Goal: Navigation & Orientation: Find specific page/section

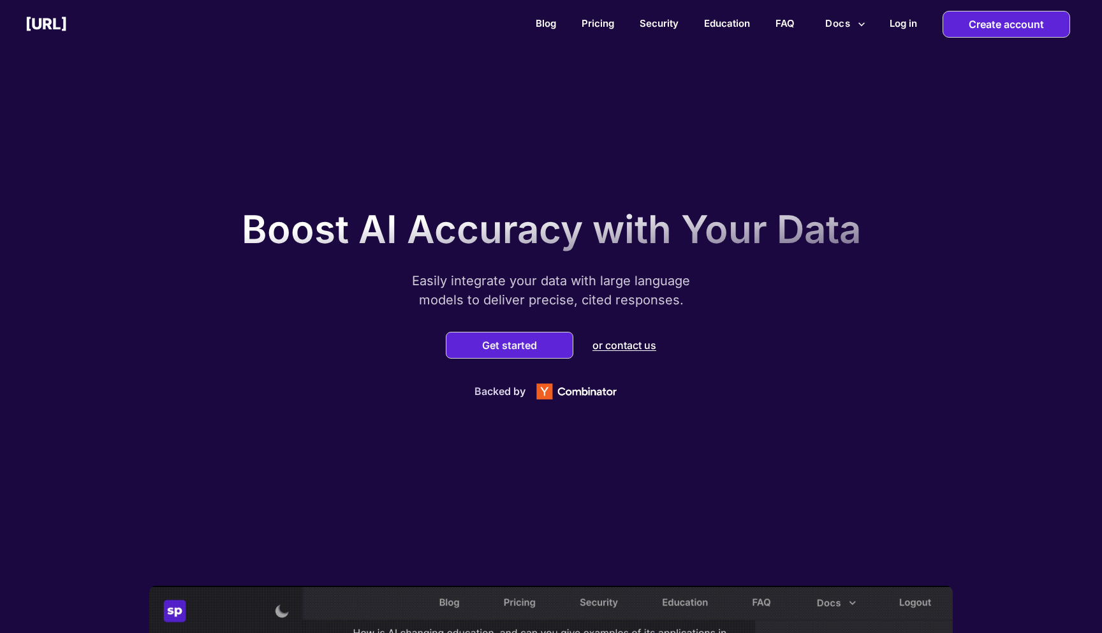
click at [847, 26] on button "Docs" at bounding box center [845, 23] width 50 height 24
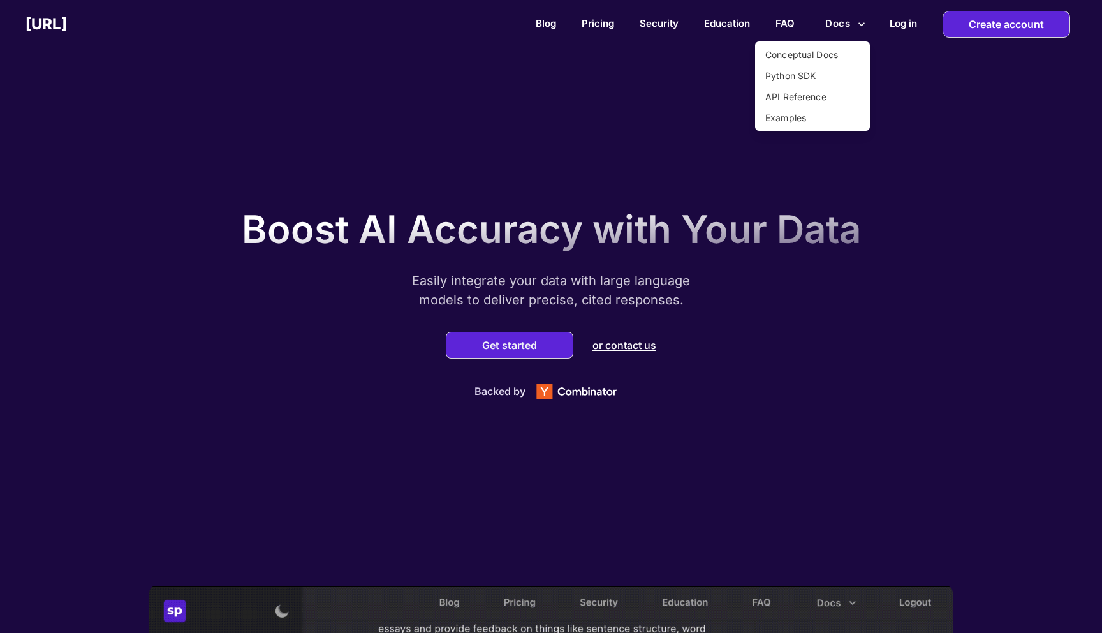
click at [661, 24] on div at bounding box center [551, 316] width 1102 height 633
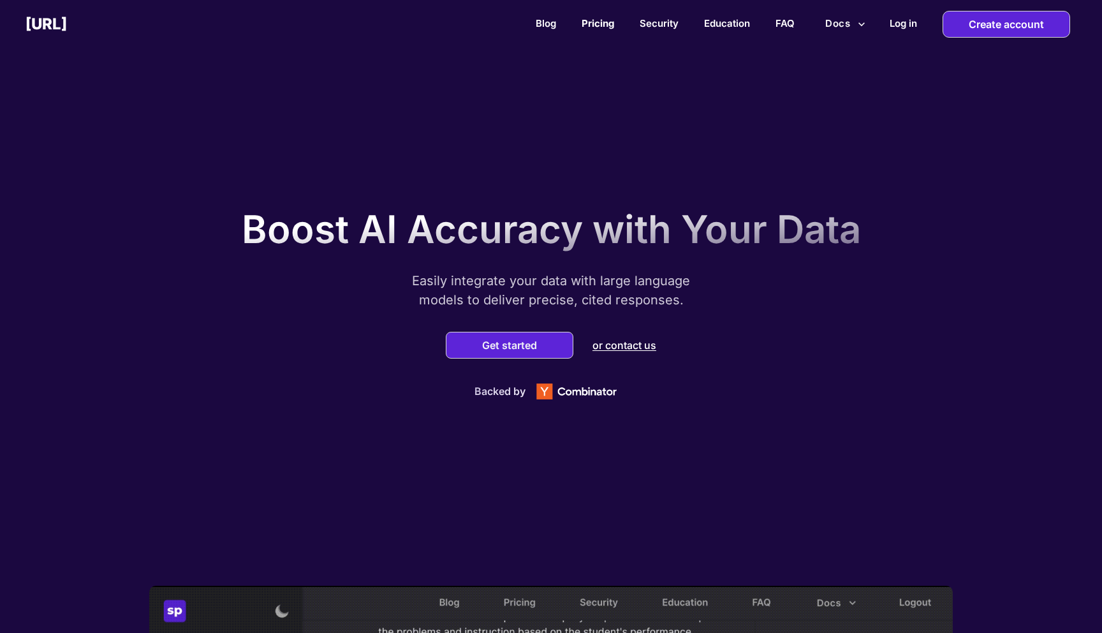
click at [600, 22] on link "Pricing" at bounding box center [598, 23] width 33 height 12
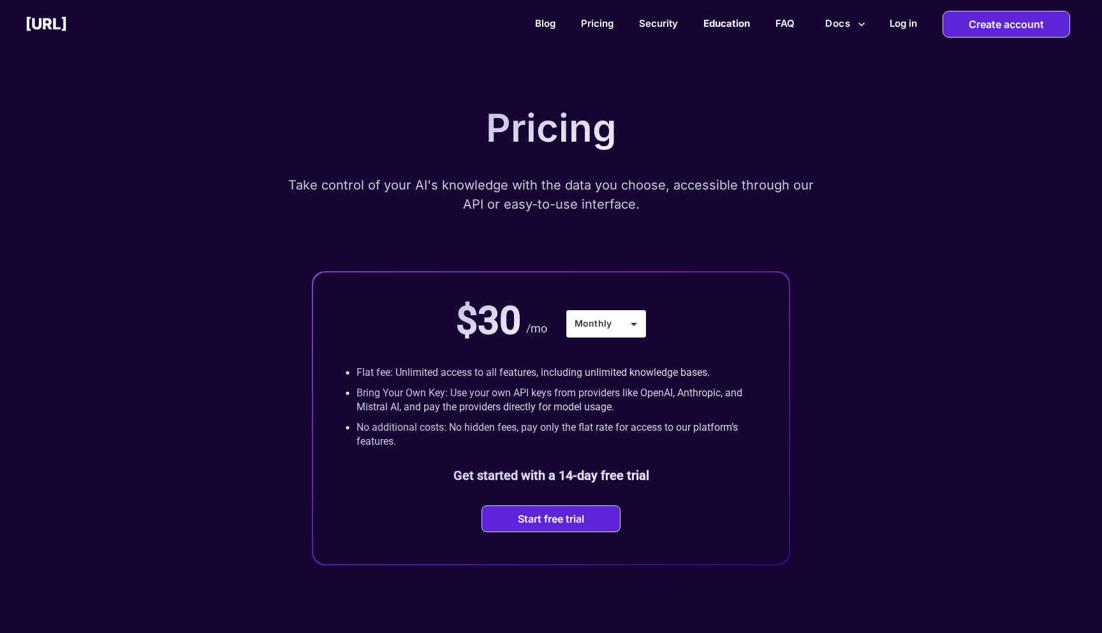
click at [719, 20] on link "Education" at bounding box center [727, 23] width 47 height 12
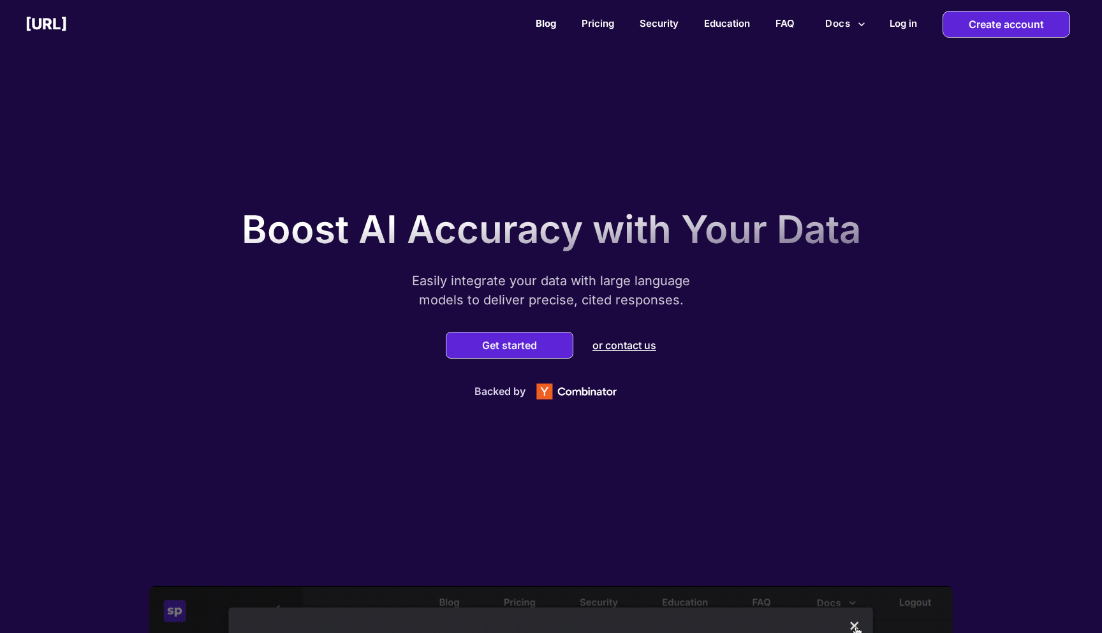
click at [540, 19] on link "Blog" at bounding box center [546, 23] width 20 height 12
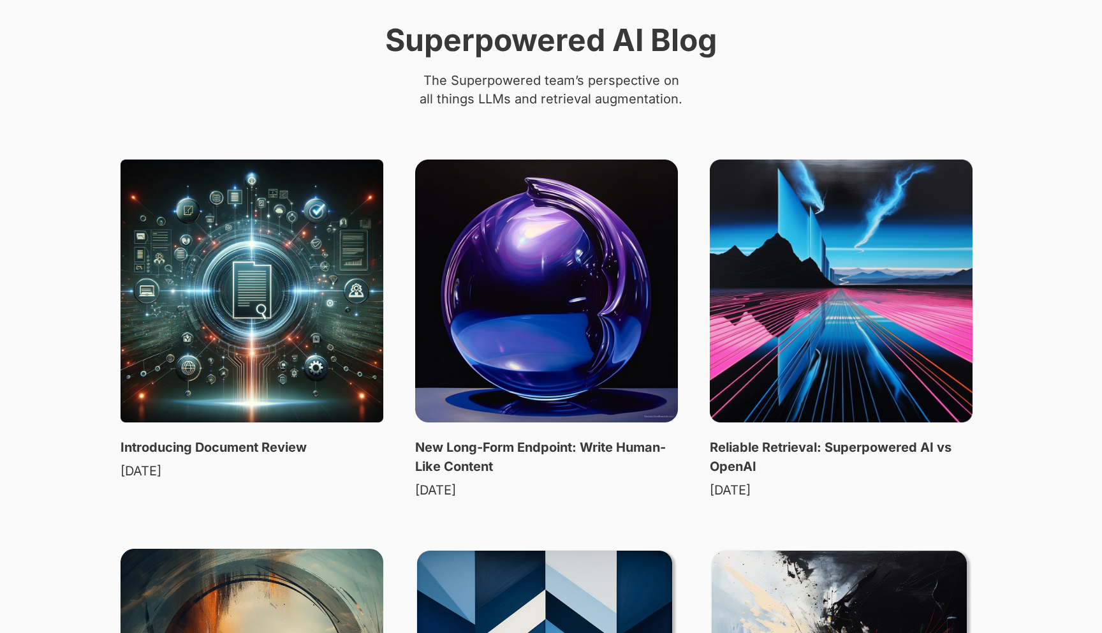
scroll to position [83, 0]
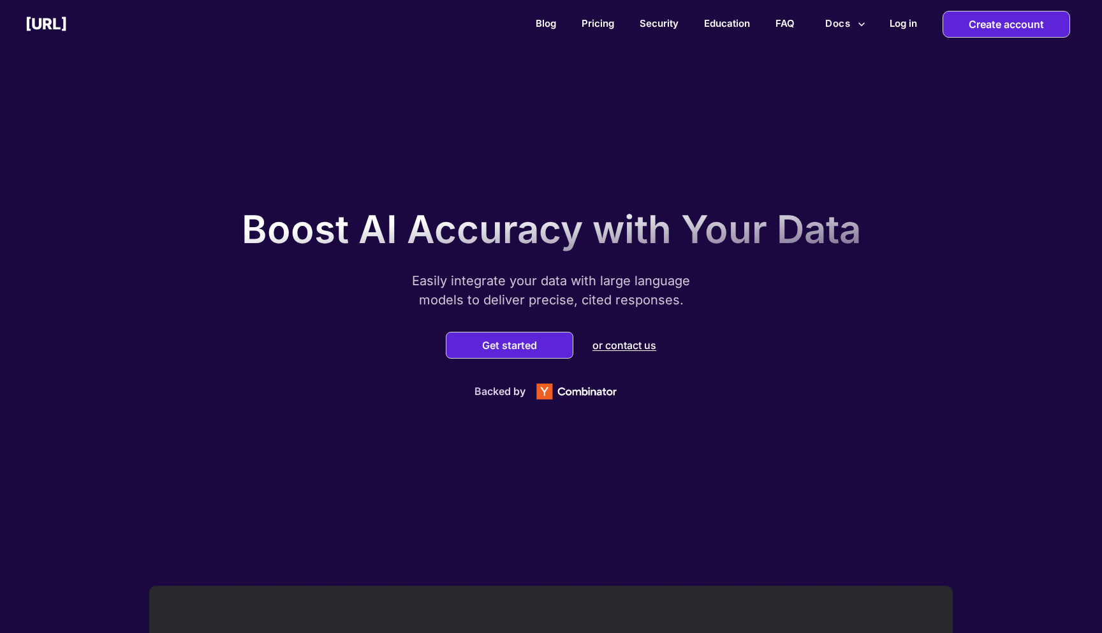
scroll to position [1, 0]
